Goal: Task Accomplishment & Management: Manage account settings

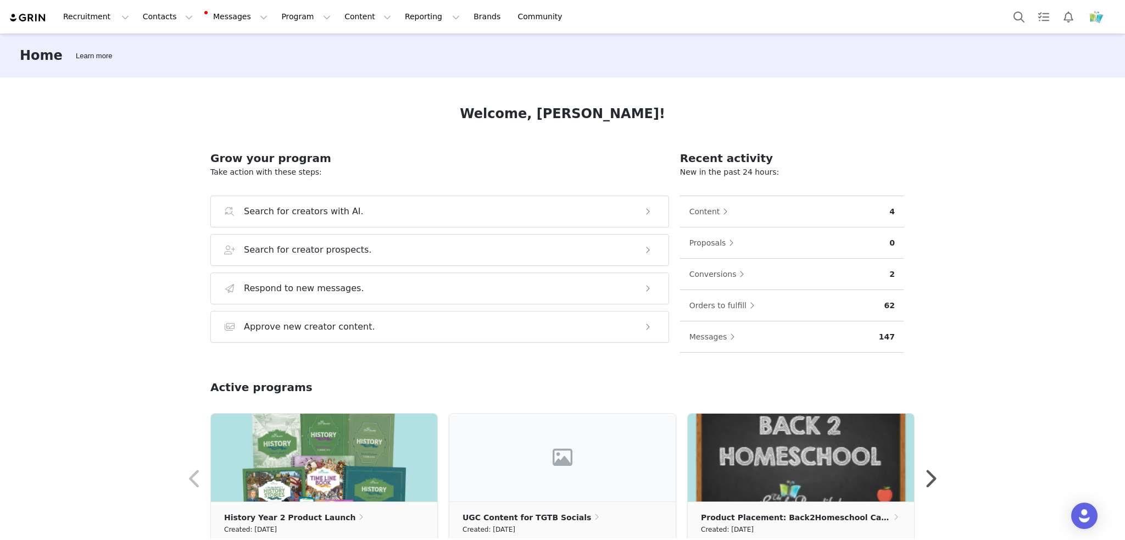
click at [1093, 17] on img "Profile" at bounding box center [1097, 17] width 18 height 18
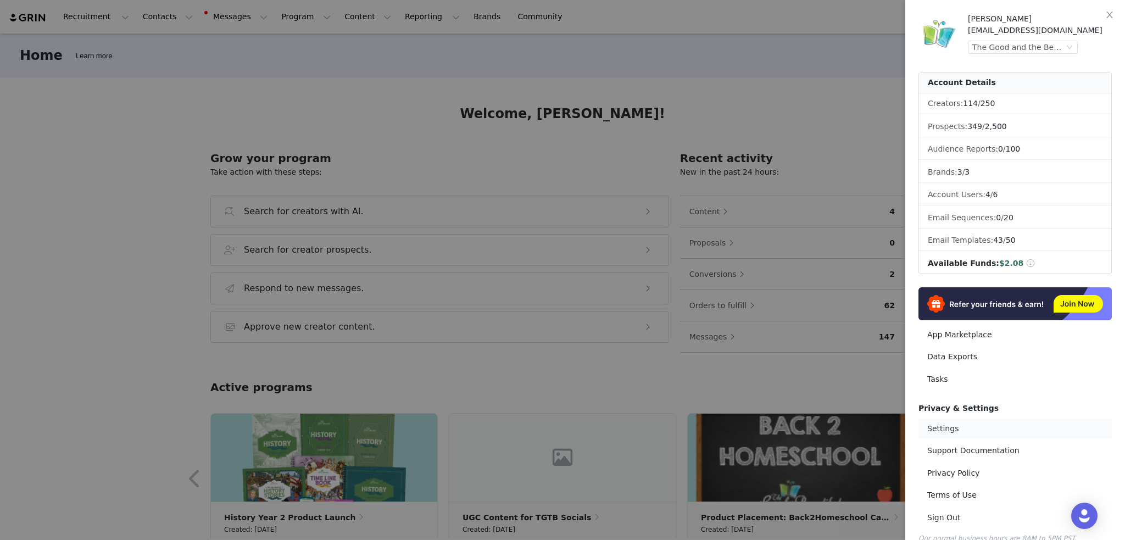
click at [956, 426] on link "Settings" at bounding box center [1015, 429] width 193 height 20
select select "America/[GEOGRAPHIC_DATA]"
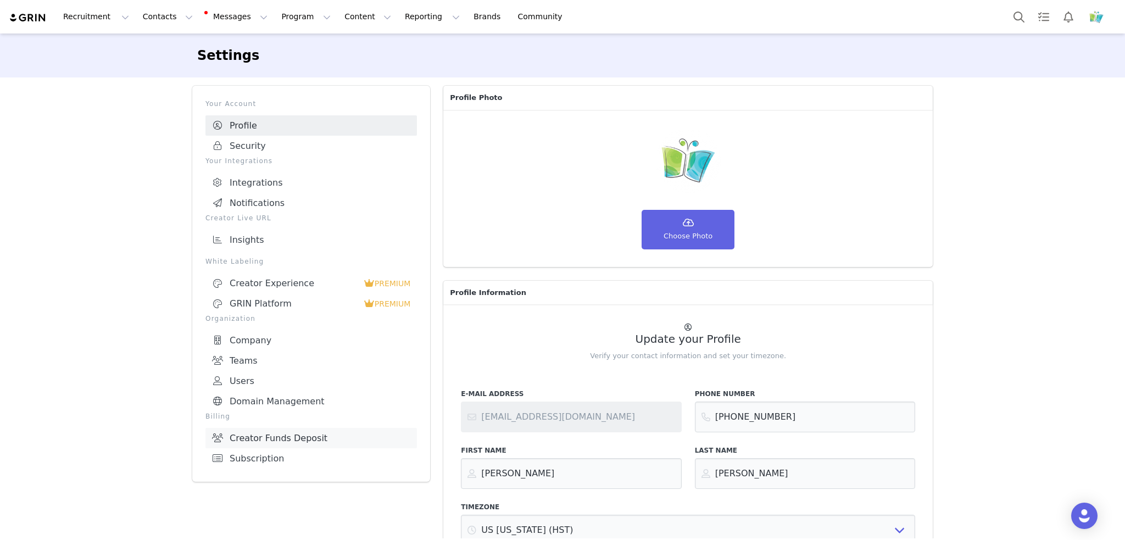
click at [272, 439] on link "Creator Funds Deposit" at bounding box center [311, 438] width 212 height 20
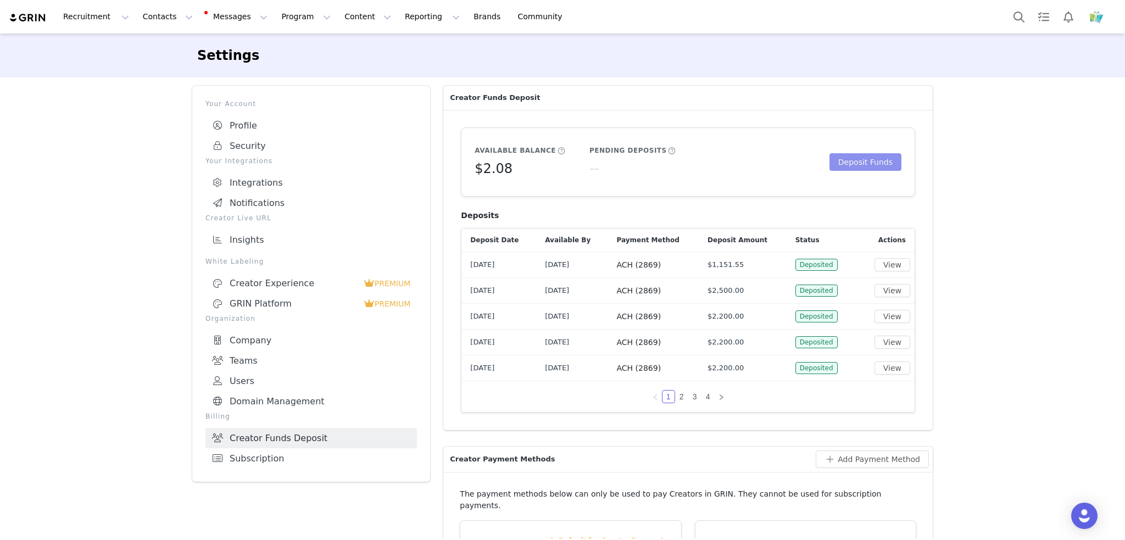
click at [878, 158] on button "Deposit Funds" at bounding box center [866, 162] width 72 height 18
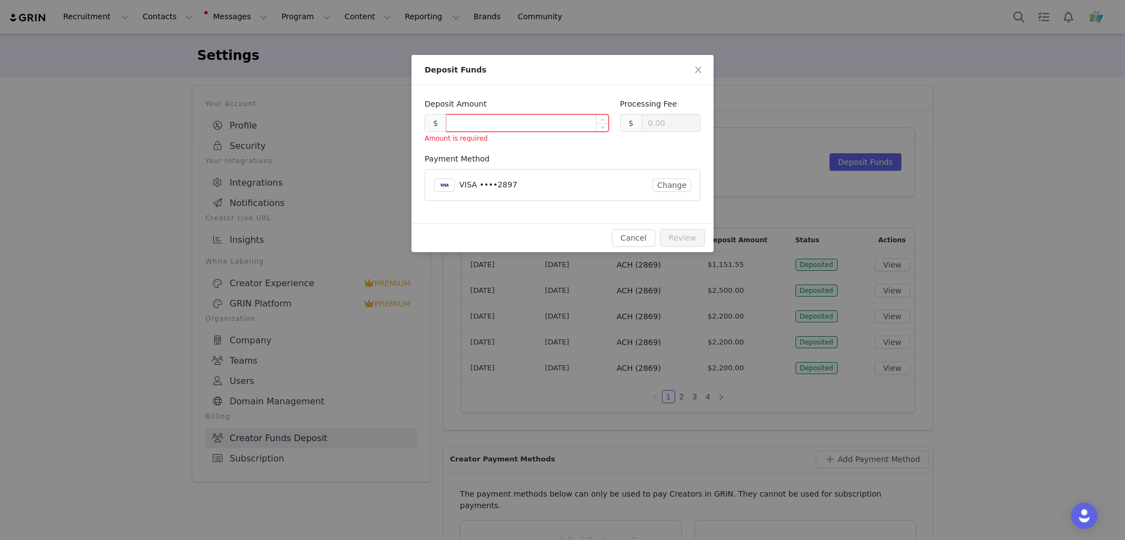
type input "0.30"
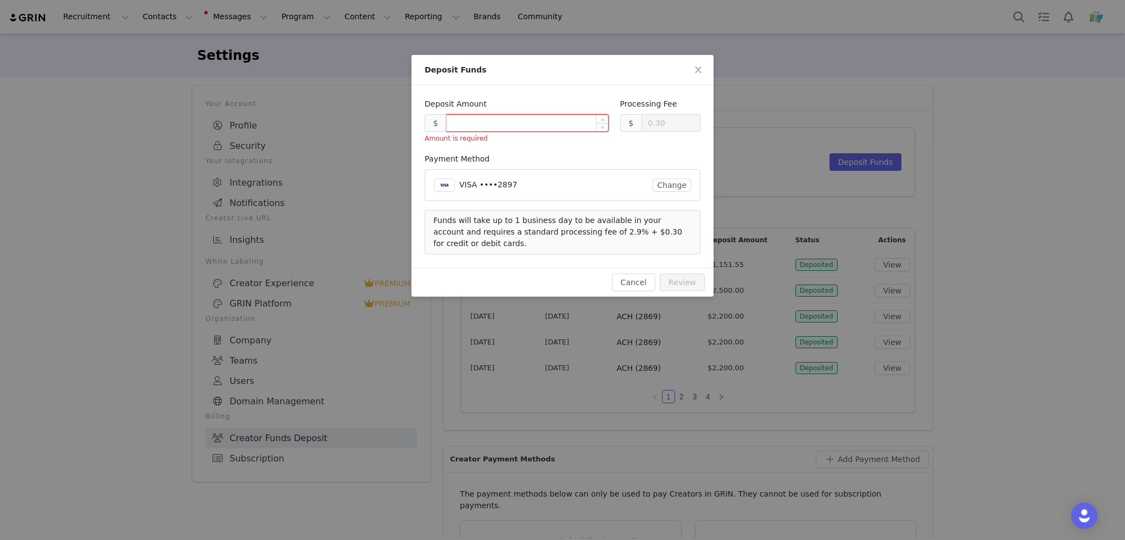
click at [488, 121] on input at bounding box center [528, 123] width 162 height 16
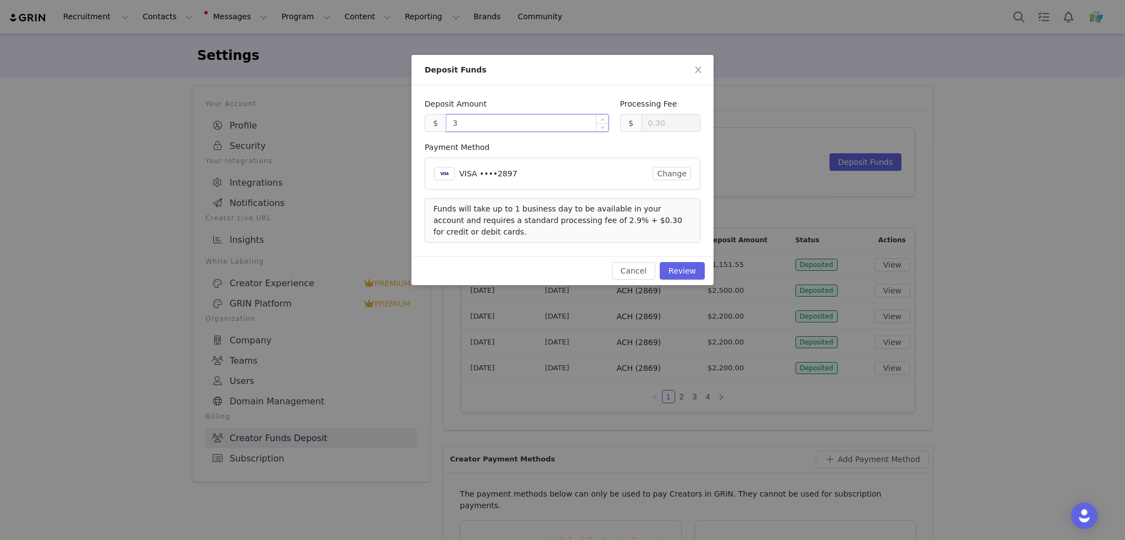
type input "31"
type input "1.20"
type input "3190.11"
type input "92.81"
type input "3190.11"
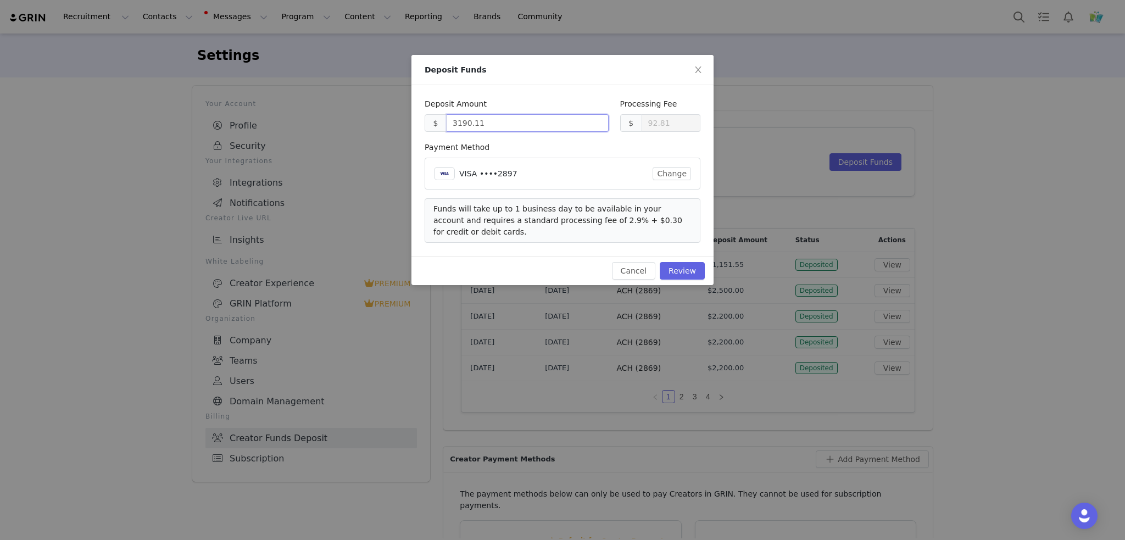
click at [586, 171] on div "VISA ••••2897" at bounding box center [553, 174] width 189 height 12
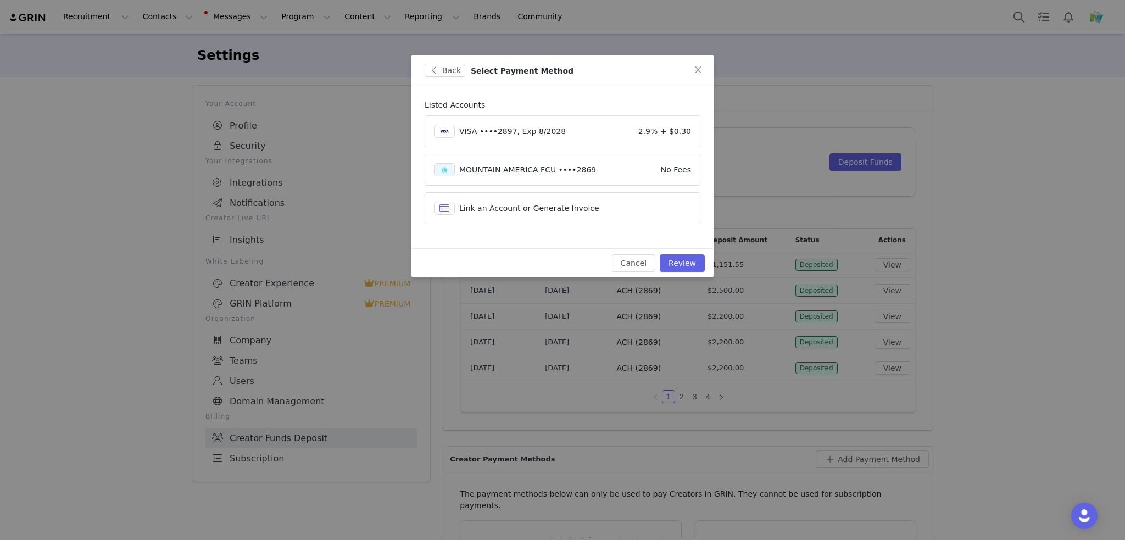
click at [614, 164] on div "MOUNTAIN AMERICA FCU ••••2869" at bounding box center [557, 170] width 197 height 12
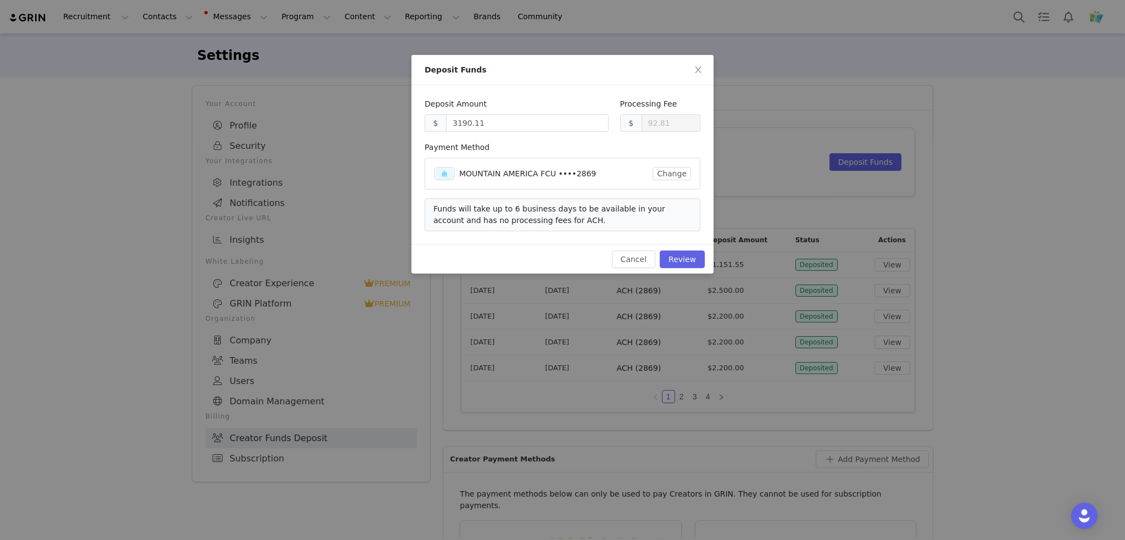
type input "0.00"
click at [688, 255] on button "Review" at bounding box center [682, 260] width 45 height 18
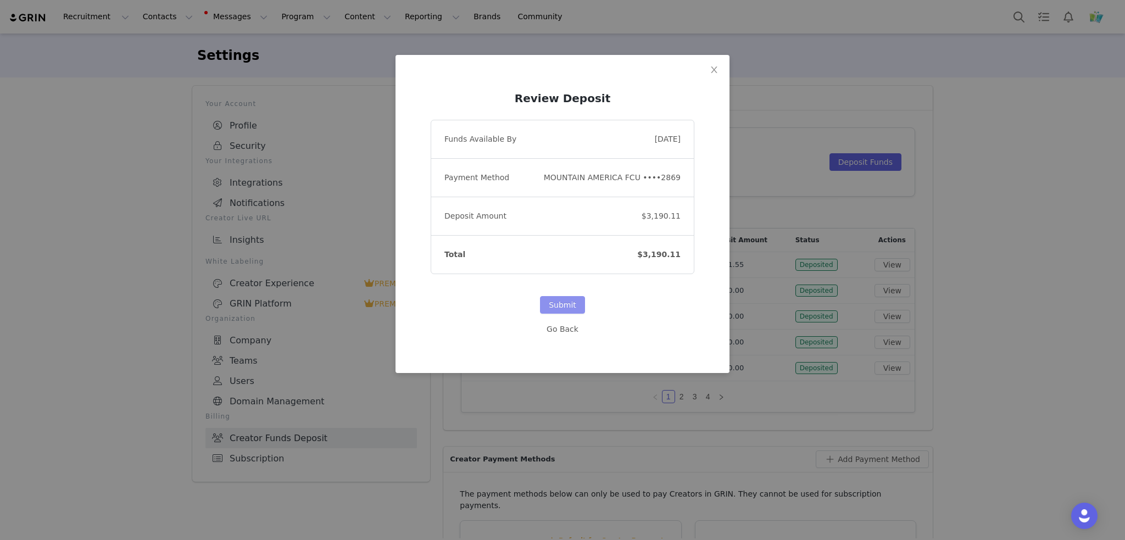
click at [558, 300] on button "Submit" at bounding box center [562, 305] width 45 height 18
